Goal: Navigation & Orientation: Find specific page/section

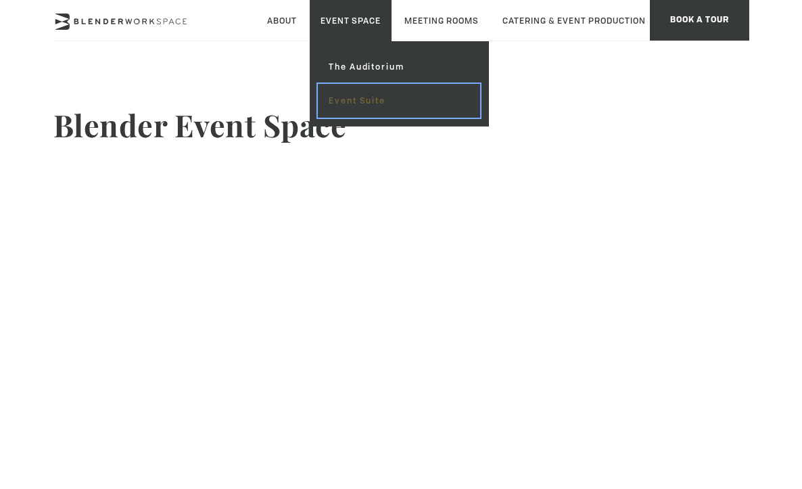
click at [349, 103] on link "Event Suite" at bounding box center [399, 101] width 162 height 34
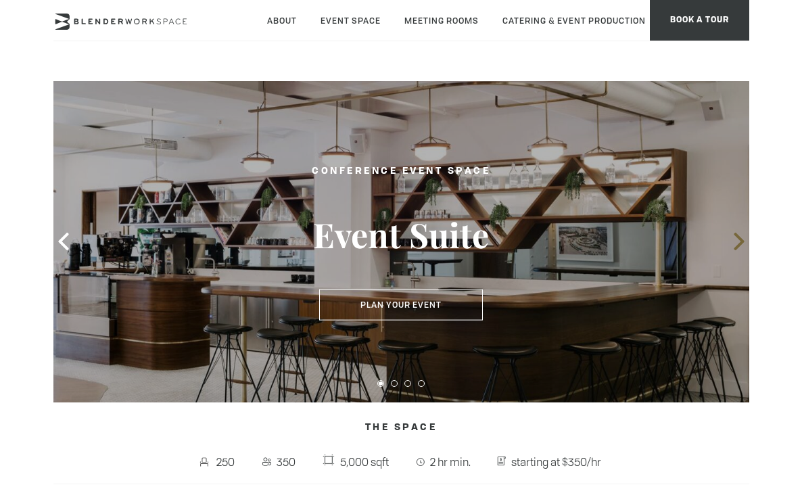
click at [739, 243] on icon at bounding box center [739, 242] width 10 height 18
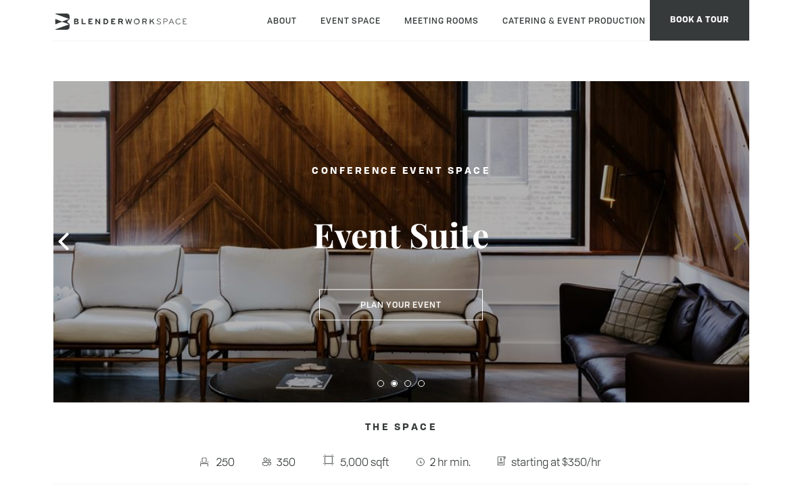
click at [739, 243] on icon at bounding box center [739, 242] width 10 height 18
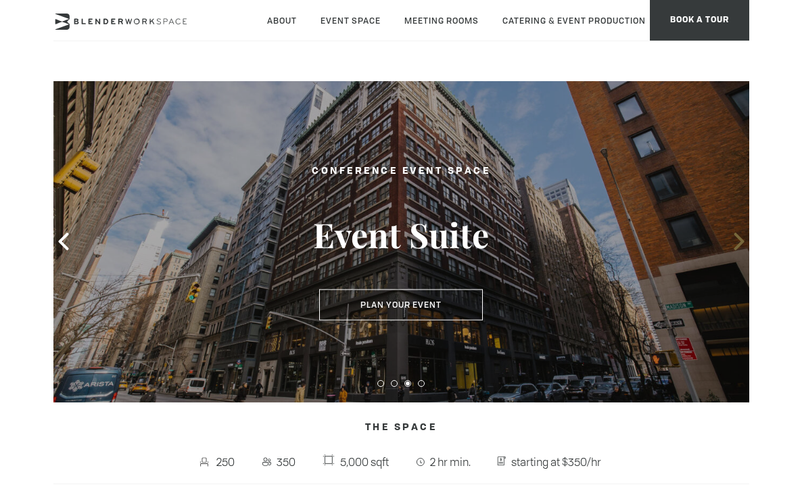
click at [739, 243] on icon at bounding box center [739, 242] width 10 height 18
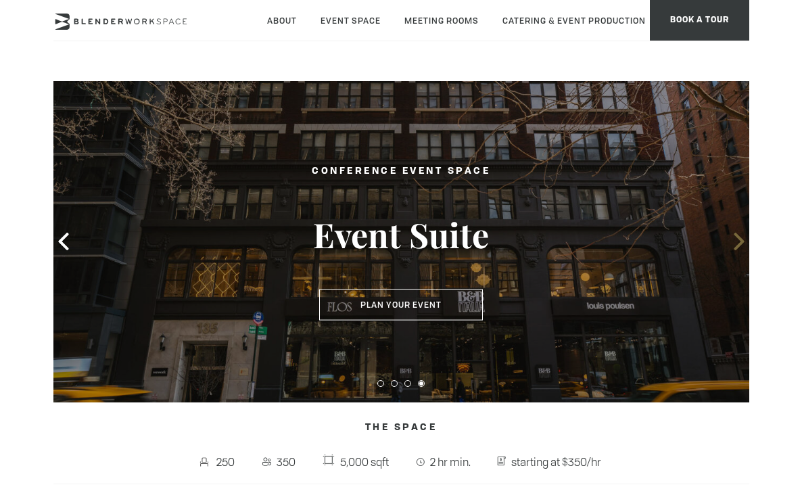
click at [739, 243] on icon at bounding box center [739, 242] width 10 height 18
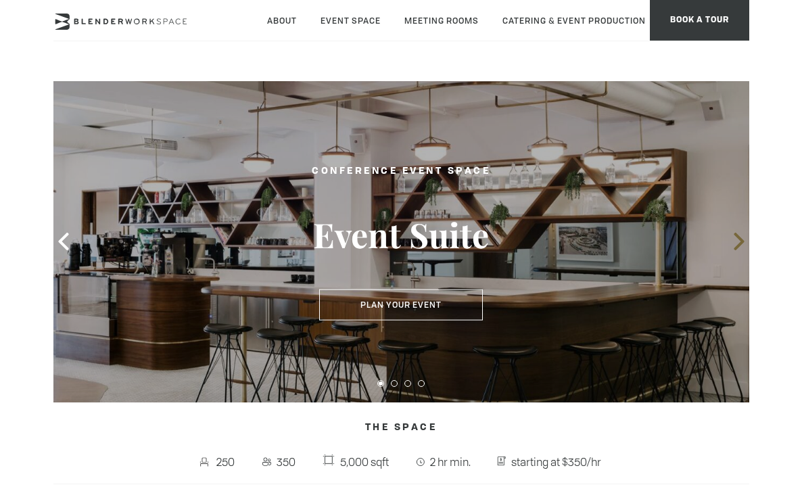
click at [739, 243] on icon at bounding box center [739, 242] width 10 height 18
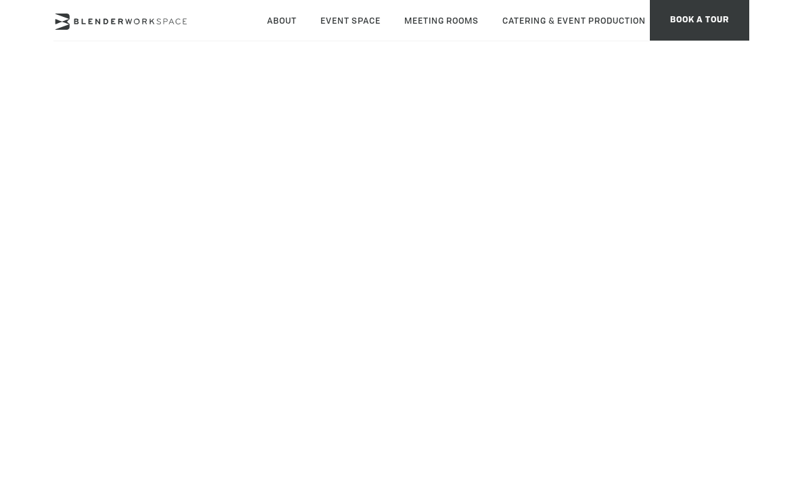
scroll to position [119, 0]
